Goal: Find specific page/section: Find specific page/section

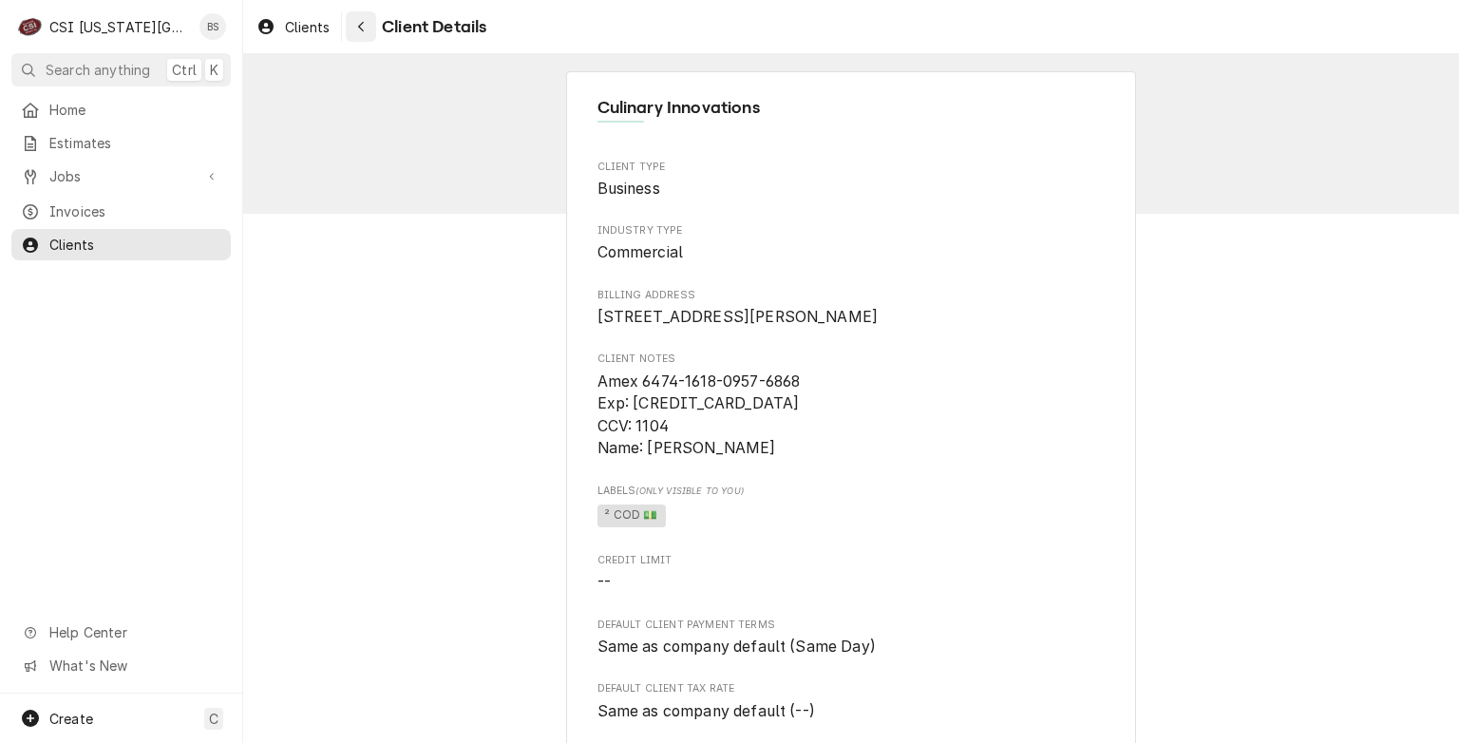
click at [360, 26] on icon "Navigate back" at bounding box center [361, 27] width 6 height 10
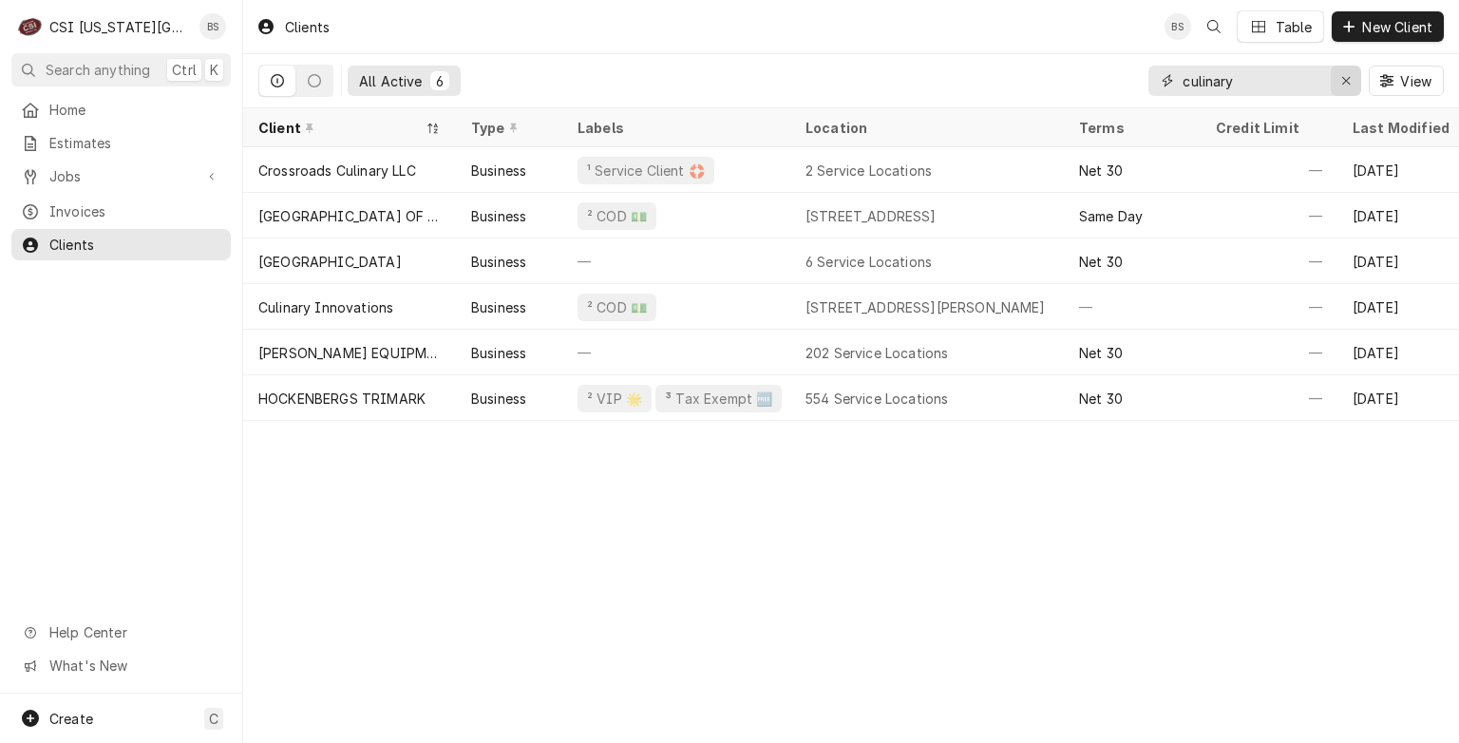
click at [1345, 85] on icon "Erase input" at bounding box center [1346, 80] width 10 height 13
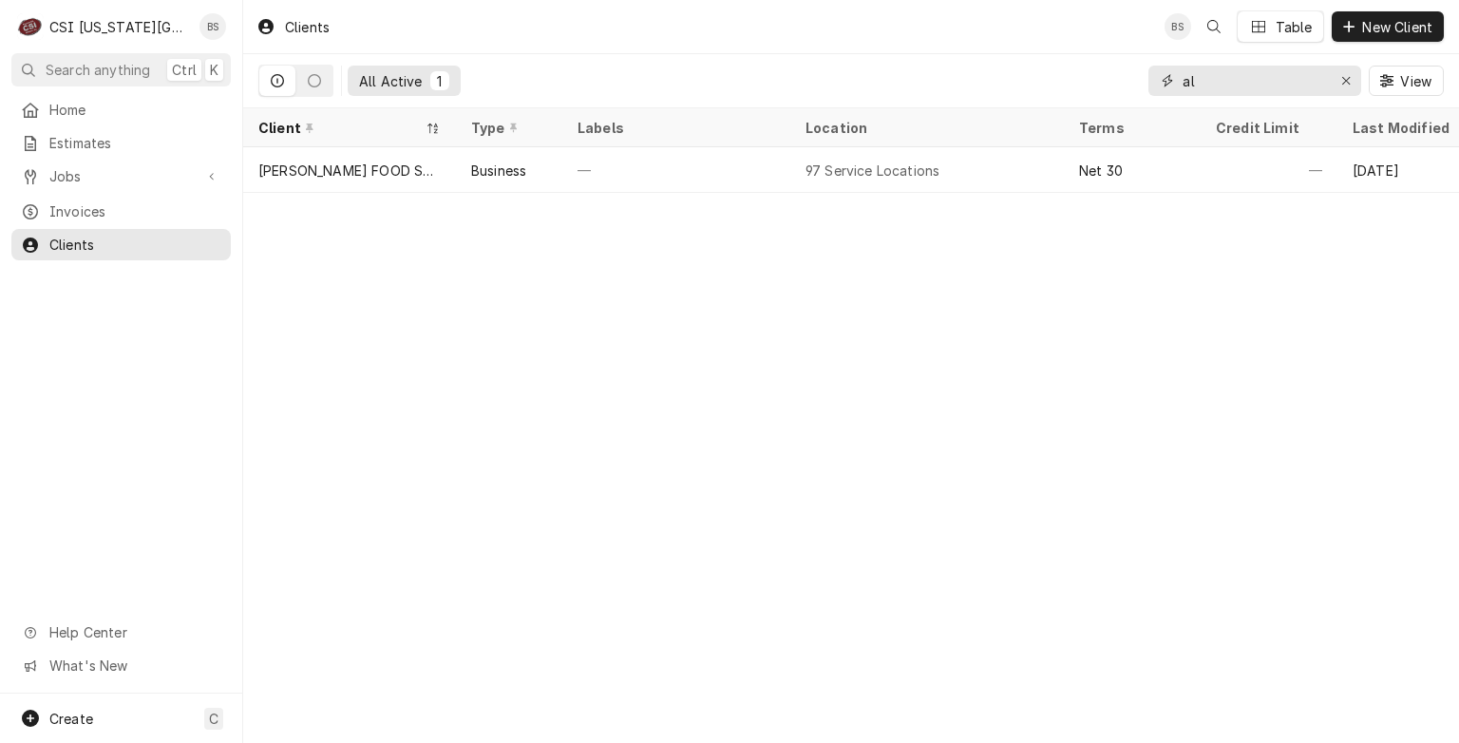
type input "a"
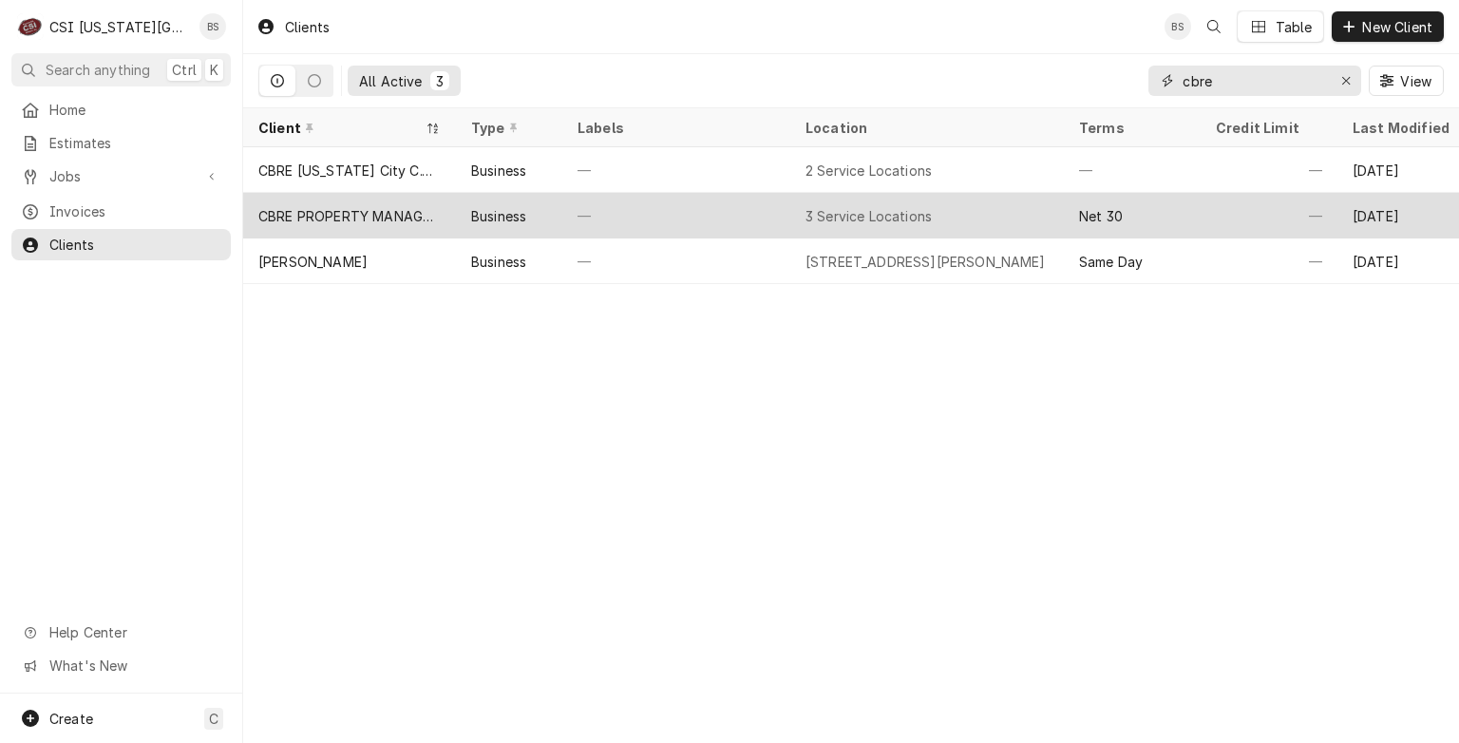
type input "cbre"
click at [334, 206] on div "CBRE PROPERTY MANAGEMENT" at bounding box center [349, 216] width 182 height 20
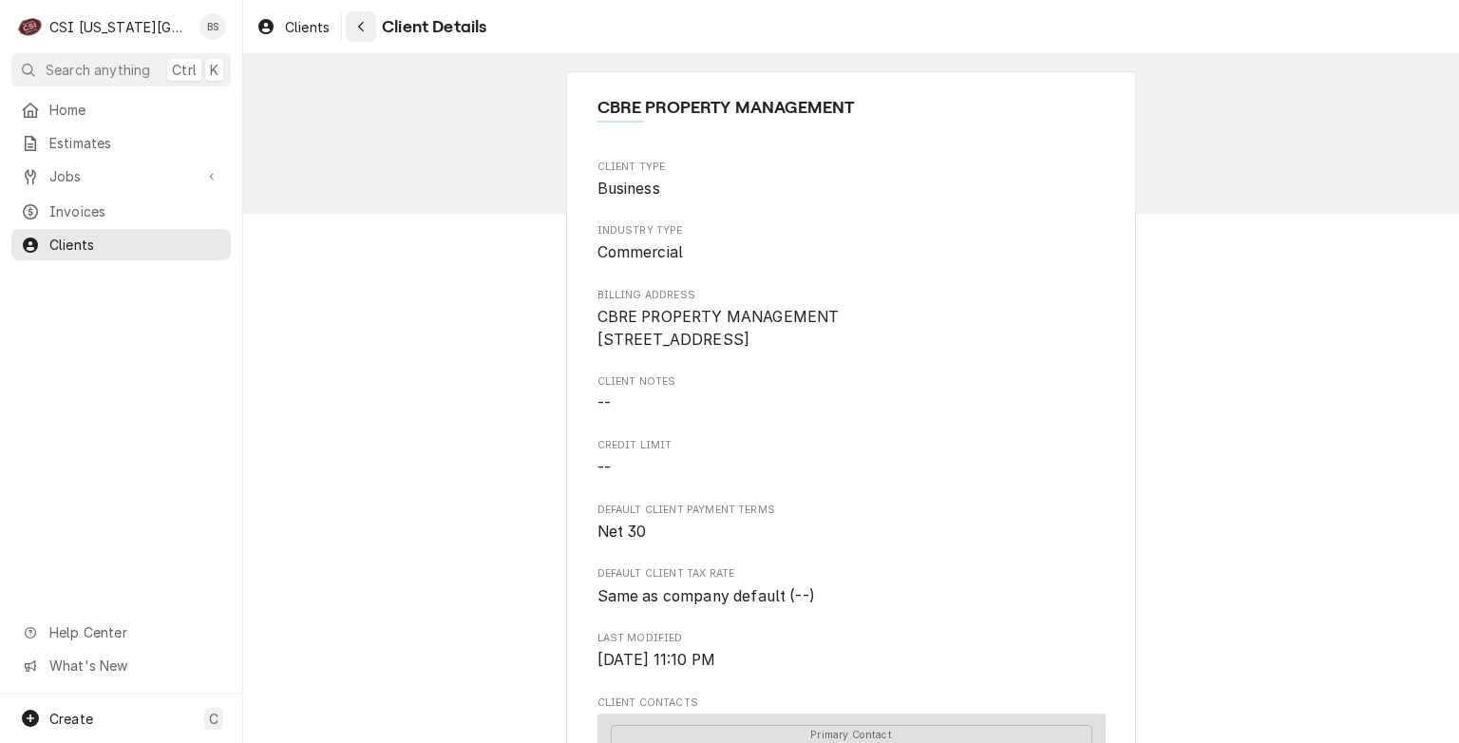
click at [354, 22] on div "Navigate back" at bounding box center [360, 26] width 19 height 19
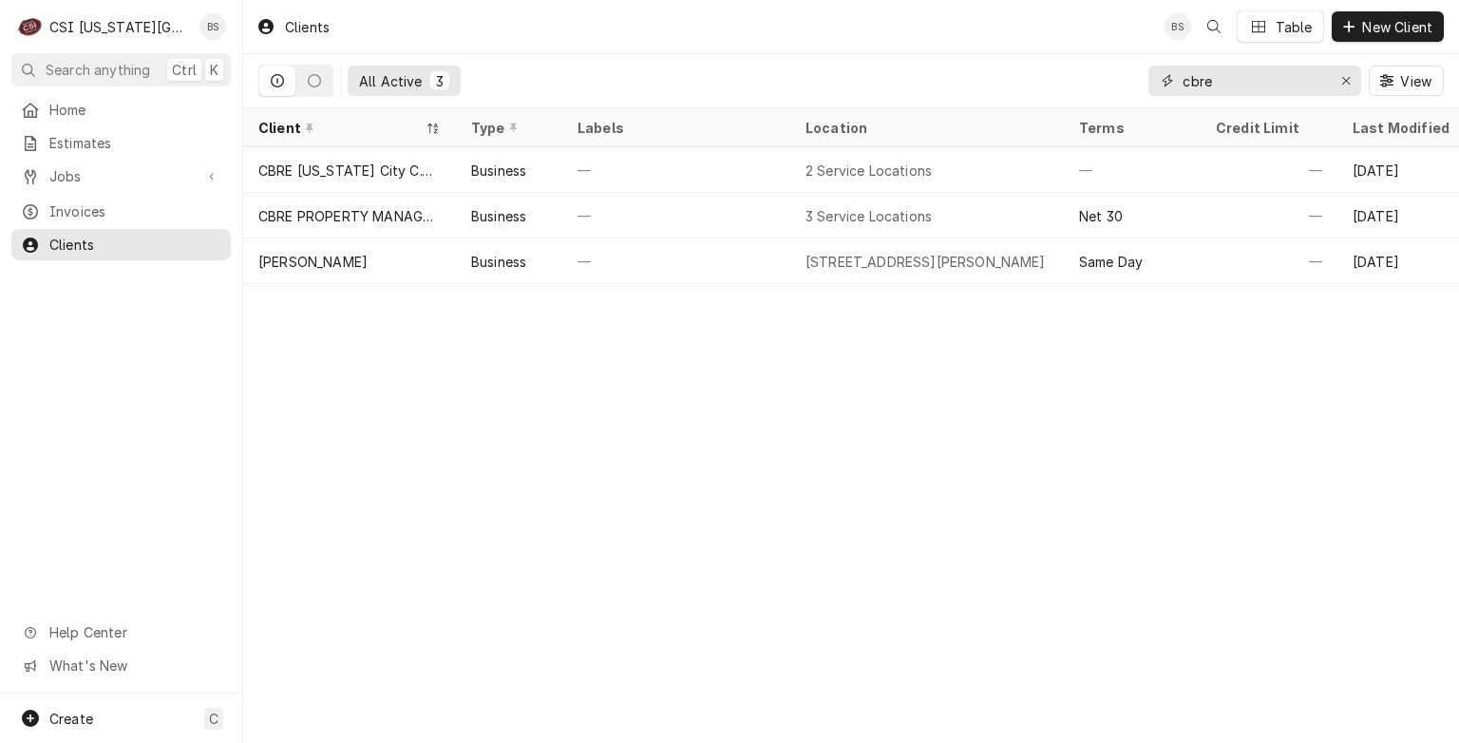
click at [1234, 88] on input "cbre" at bounding box center [1253, 81] width 142 height 30
type input "c"
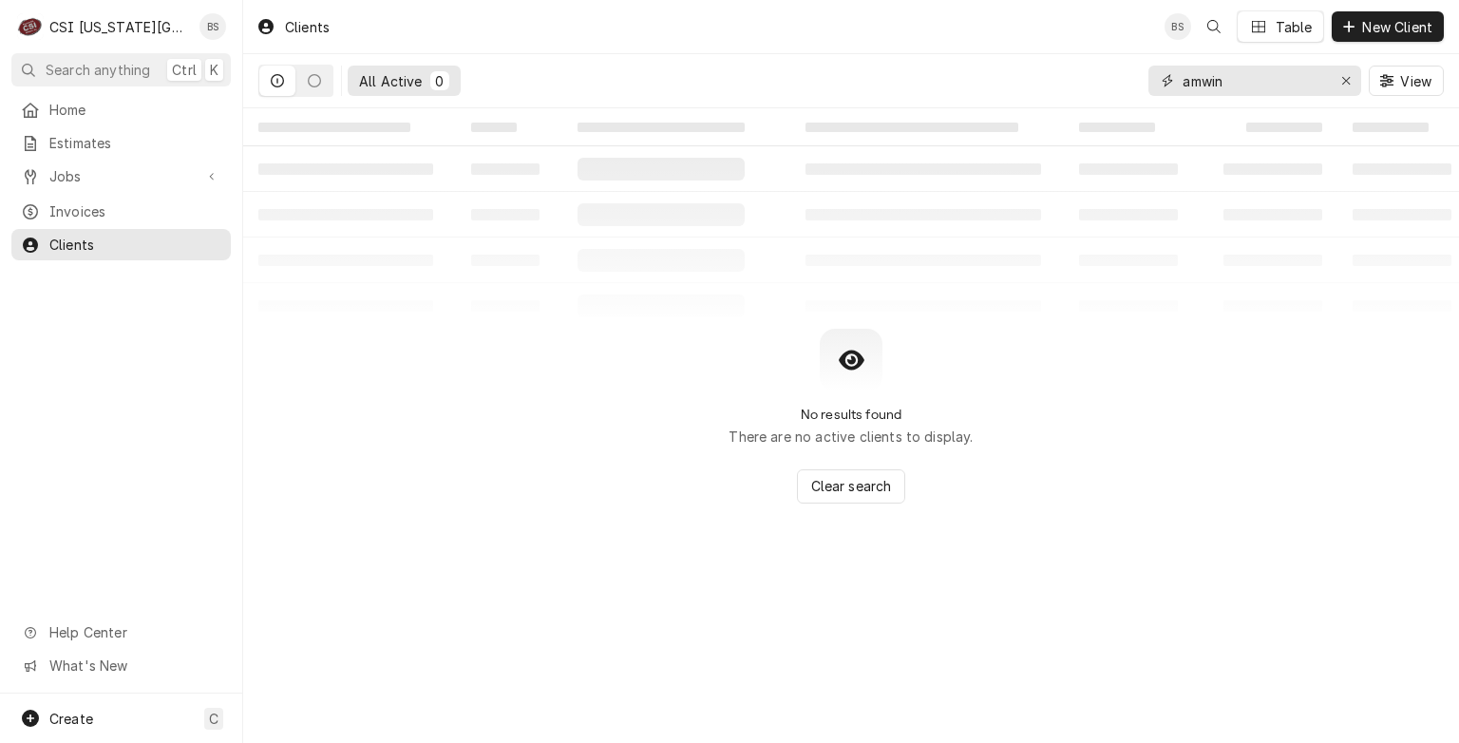
type input "amwin"
